Goal: Information Seeking & Learning: Check status

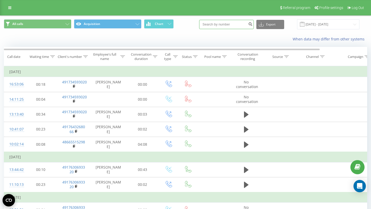
click at [229, 22] on input at bounding box center [226, 24] width 55 height 9
type input "48515398400"
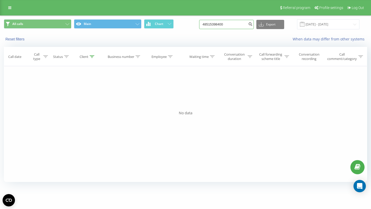
click at [235, 25] on input "48515398400" at bounding box center [226, 24] width 55 height 9
drag, startPoint x: 242, startPoint y: 25, endPoint x: 189, endPoint y: 25, distance: 53.0
click at [189, 25] on div "All calls Main Chart 48515398400 Export .csv .xls .xlsx 23.06.2025 - 23.09.2025" at bounding box center [185, 24] width 363 height 10
click at [180, 46] on div "All calls Main Chart Export .csv .xls .xlsx 23.06.2025 - 23.09.2025 Reset filte…" at bounding box center [185, 101] width 363 height 170
click at [7, 8] on link at bounding box center [9, 7] width 9 height 7
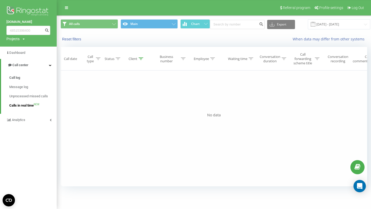
click at [21, 104] on span "Calls in real time" at bounding box center [21, 105] width 24 height 5
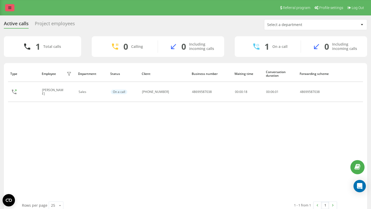
click at [11, 7] on link at bounding box center [9, 7] width 9 height 7
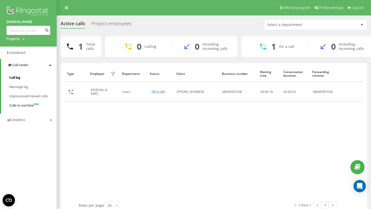
click at [19, 78] on span "Call log" at bounding box center [14, 77] width 11 height 5
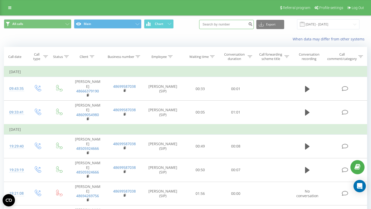
click at [223, 26] on input at bounding box center [226, 24] width 55 height 9
paste input "+48 485 084 018"
click at [217, 24] on input "+48 485 084 018" at bounding box center [226, 24] width 55 height 9
type input "+48 485 084 018"
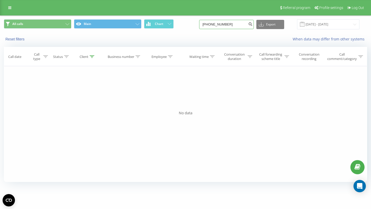
click at [217, 25] on input "[PHONE_NUMBER]" at bounding box center [226, 24] width 55 height 9
type input "48485084018"
